Goal: Navigation & Orientation: Go to known website

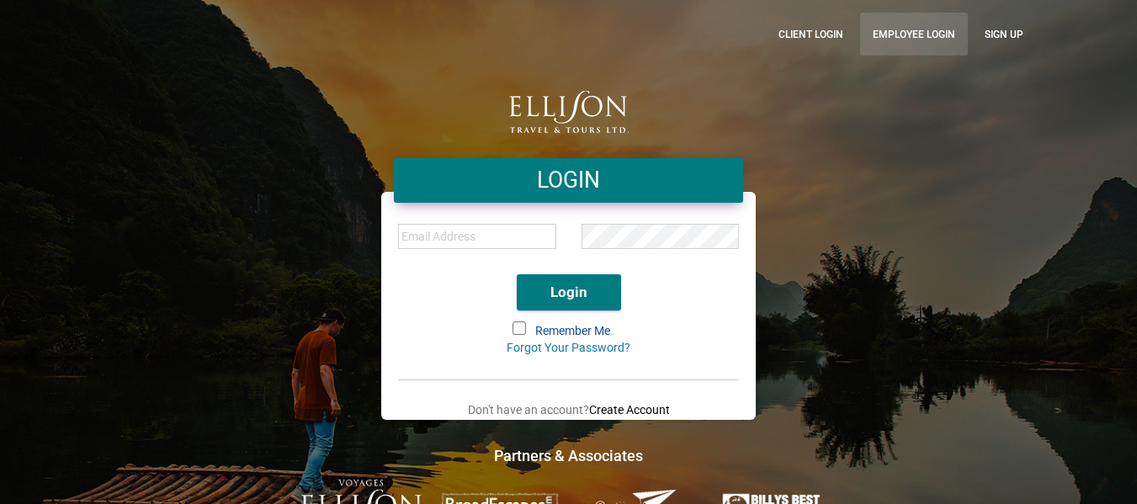
click at [934, 31] on link "Employee Login" at bounding box center [914, 34] width 108 height 43
